Goal: Information Seeking & Learning: Learn about a topic

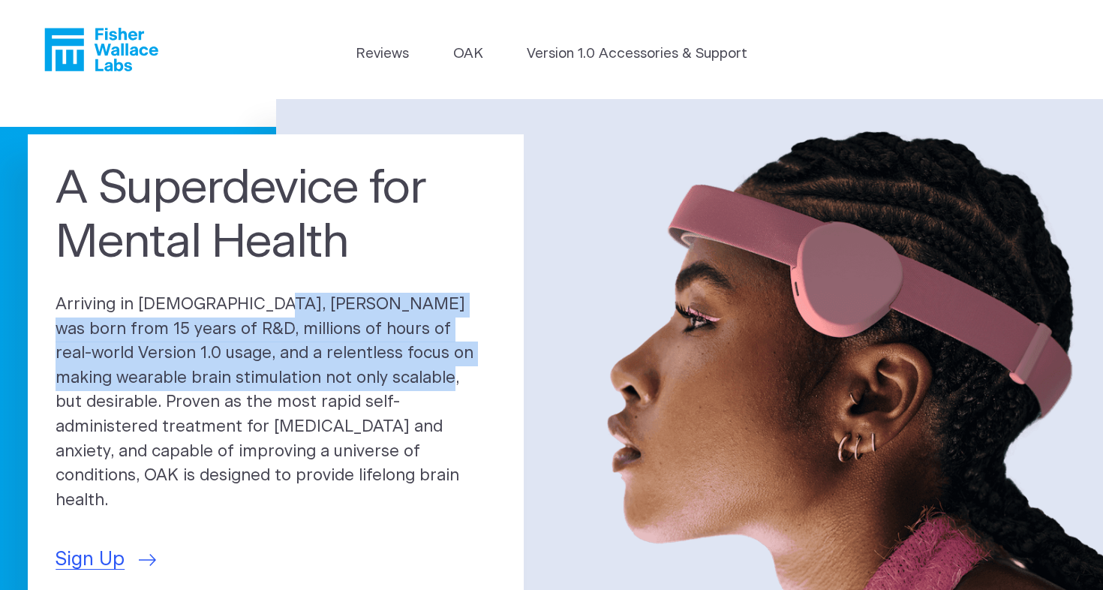
drag, startPoint x: 289, startPoint y: 379, endPoint x: 184, endPoint y: 326, distance: 117.5
click at [185, 326] on p "Arriving in [DEMOGRAPHIC_DATA], [PERSON_NAME] was born from 15 years of R&D, mi…" at bounding box center [276, 403] width 441 height 220
click at [184, 326] on p "Arriving in [DEMOGRAPHIC_DATA], [PERSON_NAME] was born from 15 years of R&D, mi…" at bounding box center [276, 403] width 441 height 220
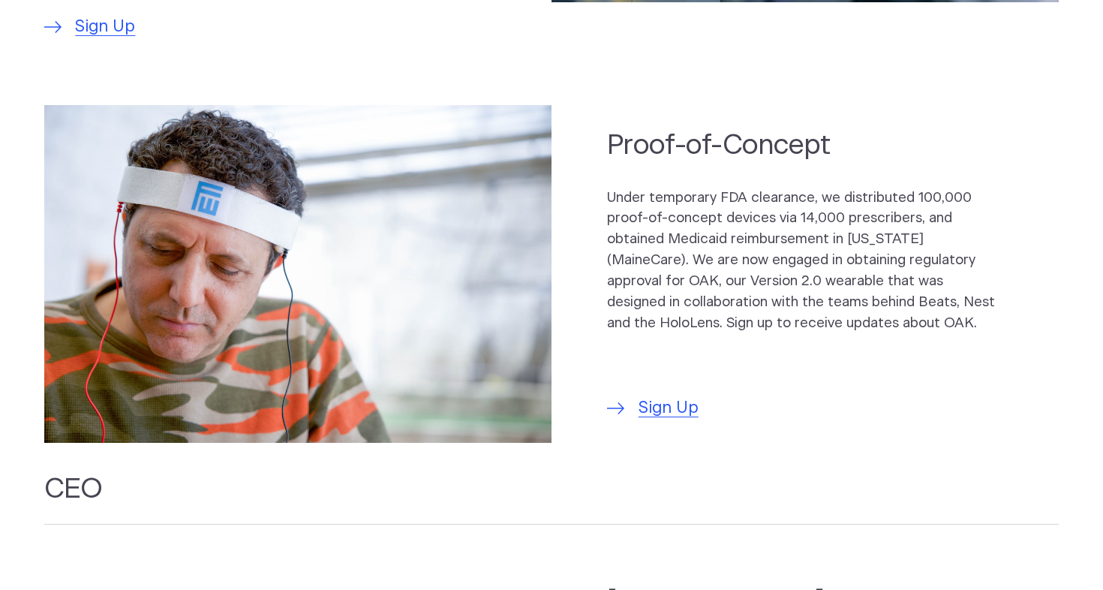
scroll to position [1102, 0]
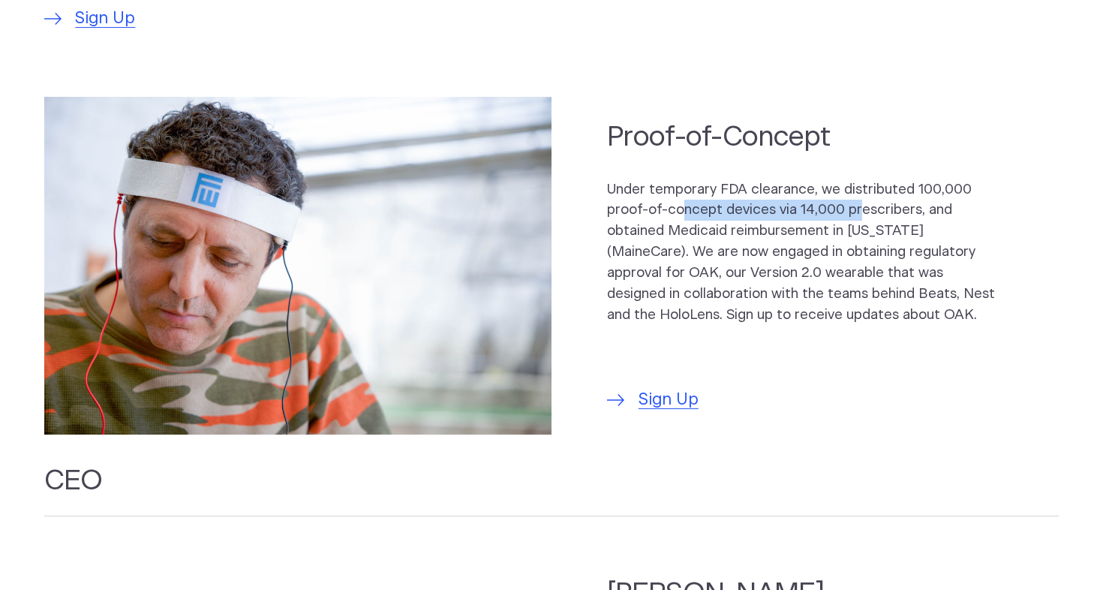
drag, startPoint x: 682, startPoint y: 167, endPoint x: 862, endPoint y: 176, distance: 180.3
click at [862, 179] on p "Under temporary FDA clearance, we distributed 100,000 proof-of-concept devices …" at bounding box center [805, 252] width 396 height 146
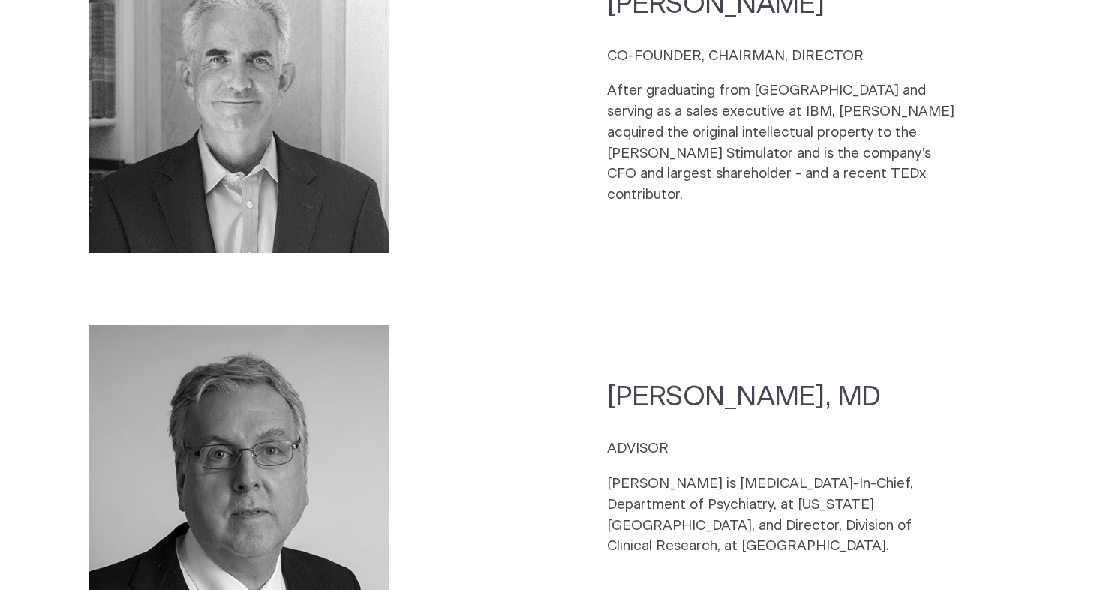
scroll to position [2310, 0]
drag, startPoint x: 866, startPoint y: 405, endPoint x: 772, endPoint y: 399, distance: 94.0
click at [779, 473] on p "[PERSON_NAME] is [MEDICAL_DATA]-In-Chief, Department of Psychiatry, at [US_STAT…" at bounding box center [783, 514] width 352 height 83
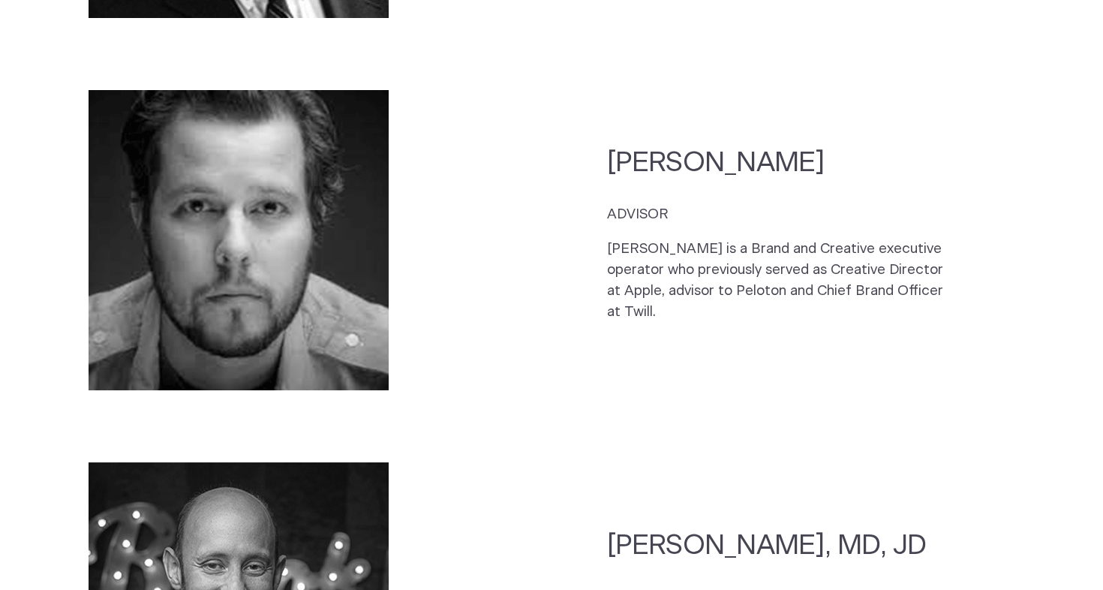
scroll to position [3686, 0]
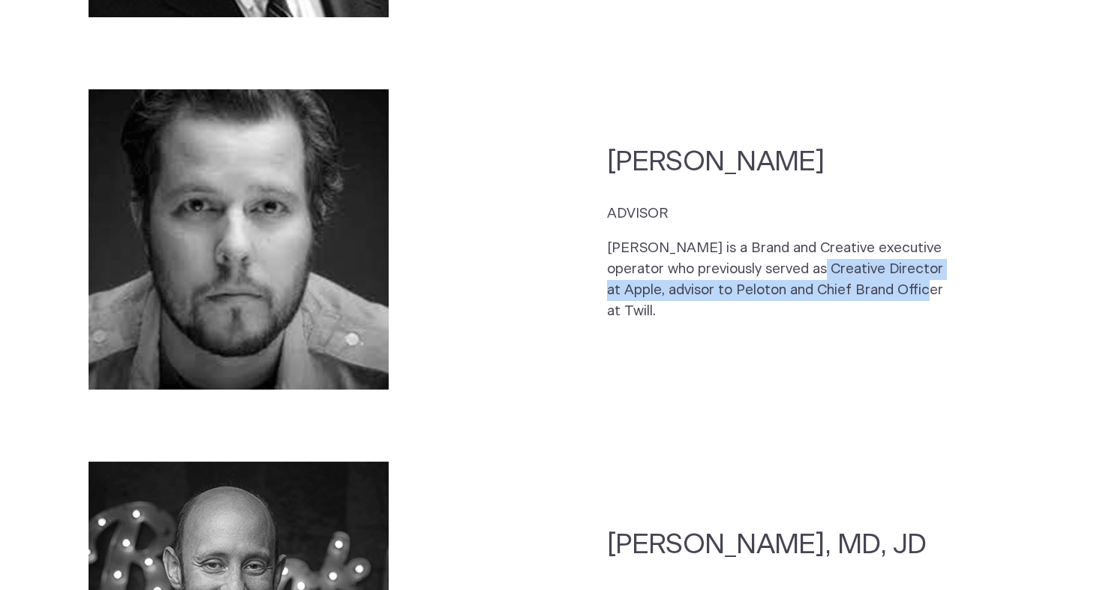
drag, startPoint x: 874, startPoint y: 188, endPoint x: 728, endPoint y: 166, distance: 148.1
click at [728, 238] on p "[PERSON_NAME] is a Brand and Creative executive operator who previously served …" at bounding box center [783, 279] width 352 height 83
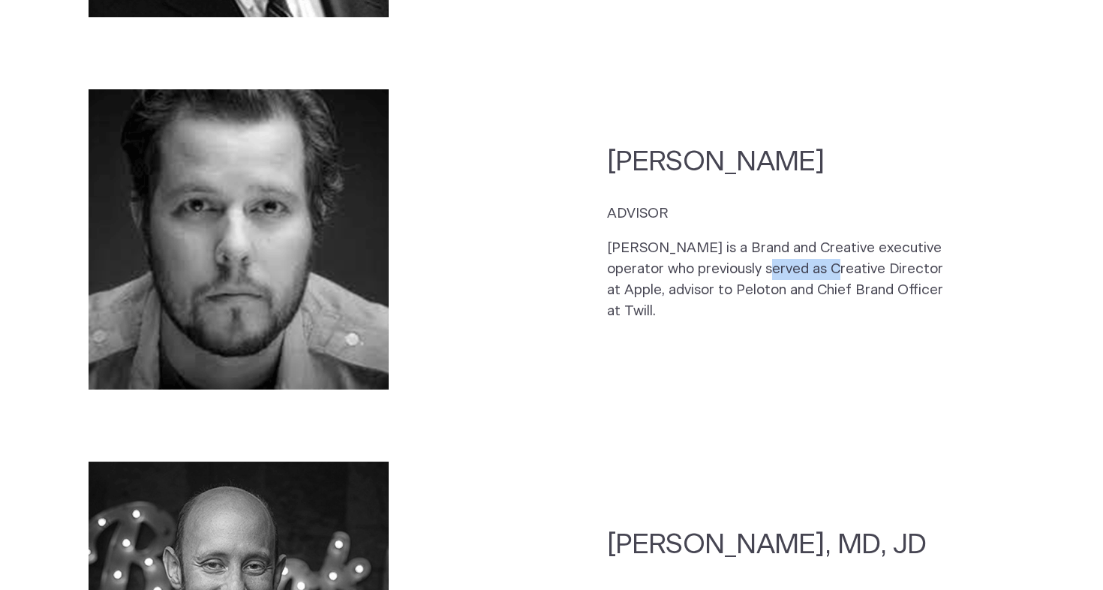
drag, startPoint x: 690, startPoint y: 173, endPoint x: 786, endPoint y: 173, distance: 96.1
click at [776, 238] on p "[PERSON_NAME] is a Brand and Creative executive operator who previously served …" at bounding box center [783, 279] width 352 height 83
click at [786, 238] on p "[PERSON_NAME] is a Brand and Creative executive operator who previously served …" at bounding box center [783, 279] width 352 height 83
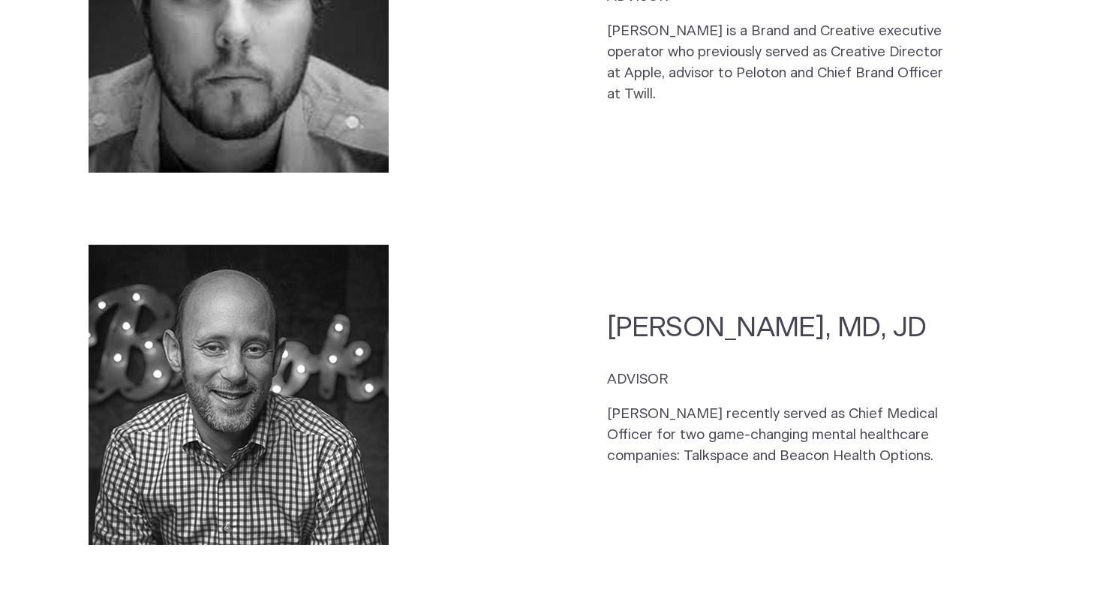
scroll to position [3910, 0]
